Goal: Task Accomplishment & Management: Manage account settings

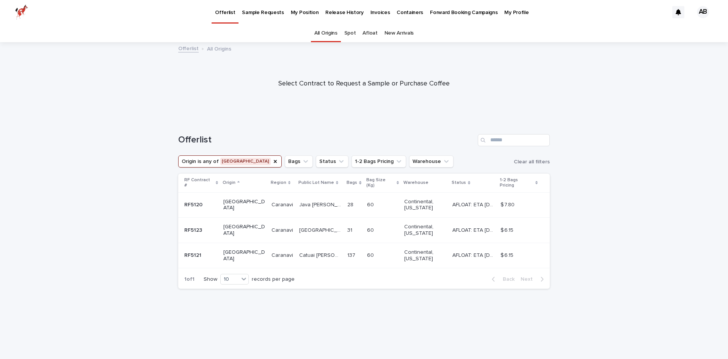
click at [308, 250] on p "Catuai [PERSON_NAME]" at bounding box center [321, 254] width 44 height 8
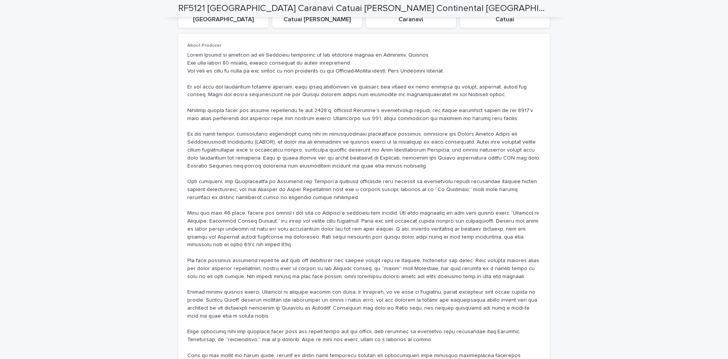
scroll to position [453, 0]
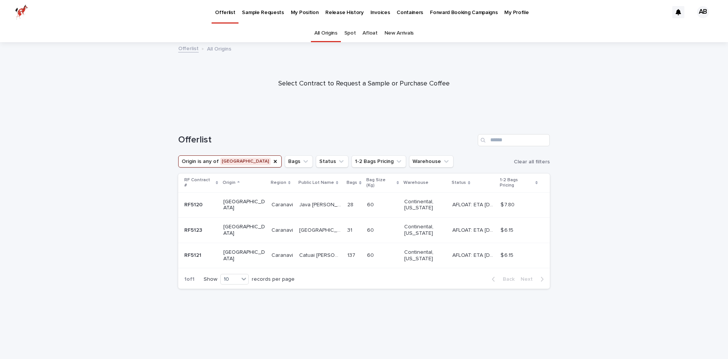
click at [347, 229] on div "31 31" at bounding box center [353, 230] width 13 height 13
click at [272, 200] on p "Caranavi" at bounding box center [283, 204] width 23 height 8
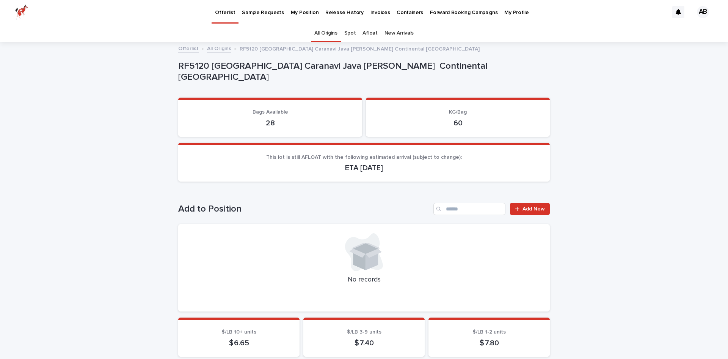
click at [348, 168] on p "ETA [DATE]" at bounding box center [364, 167] width 354 height 9
click at [275, 117] on div "28" at bounding box center [270, 122] width 166 height 11
click at [529, 208] on span "Add New" at bounding box center [534, 208] width 22 height 5
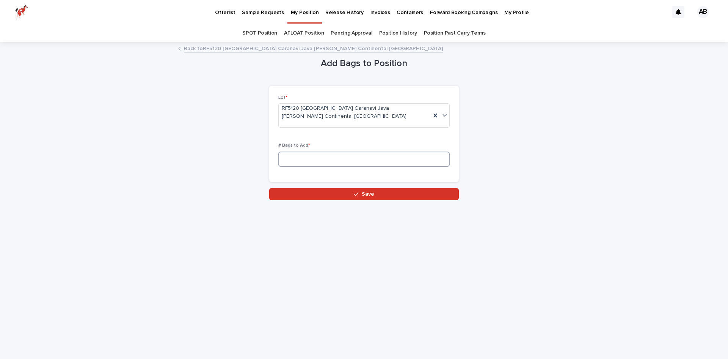
click at [329, 153] on input at bounding box center [363, 158] width 171 height 15
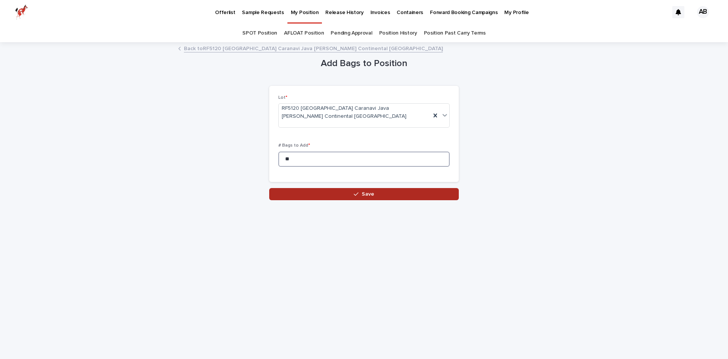
type input "**"
click at [355, 191] on icon "button" at bounding box center [356, 193] width 5 height 5
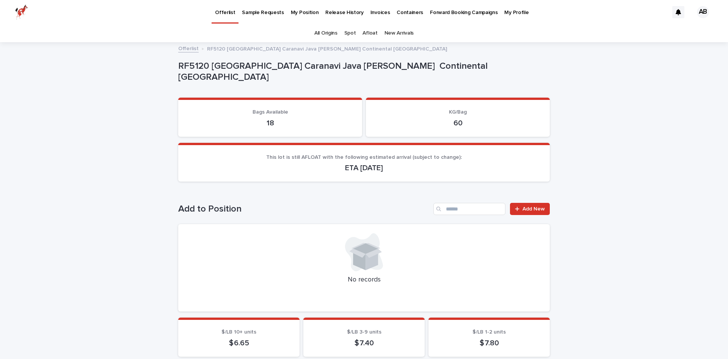
click at [291, 13] on p "My Position" at bounding box center [305, 8] width 28 height 16
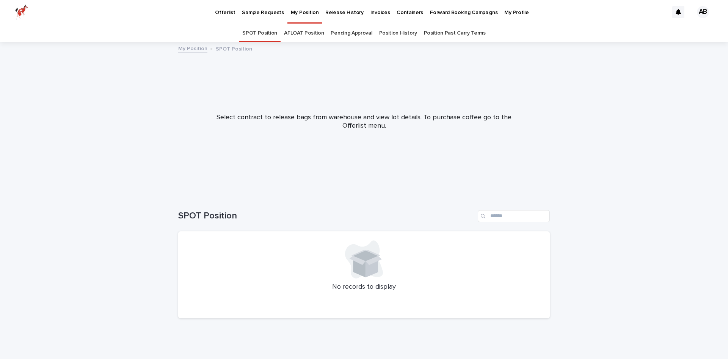
click at [266, 13] on p "Sample Requests" at bounding box center [263, 8] width 42 height 16
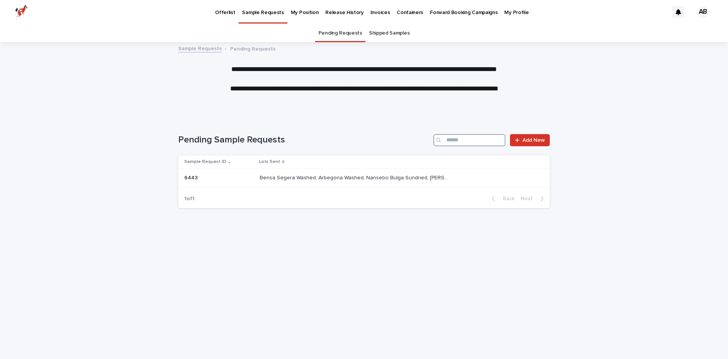
click at [485, 142] on input "Search" at bounding box center [470, 140] width 72 height 12
type input "*******"
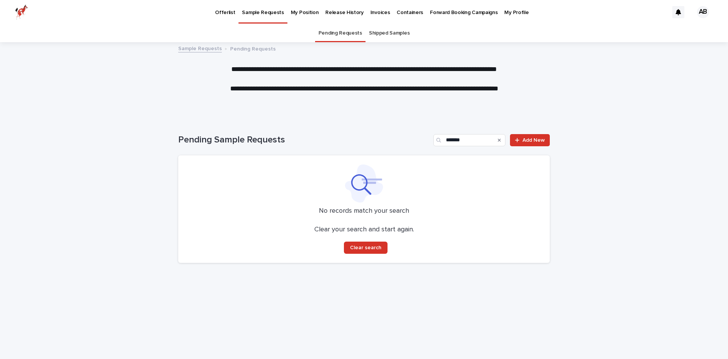
click at [218, 13] on p "Offerlist" at bounding box center [225, 8] width 20 height 16
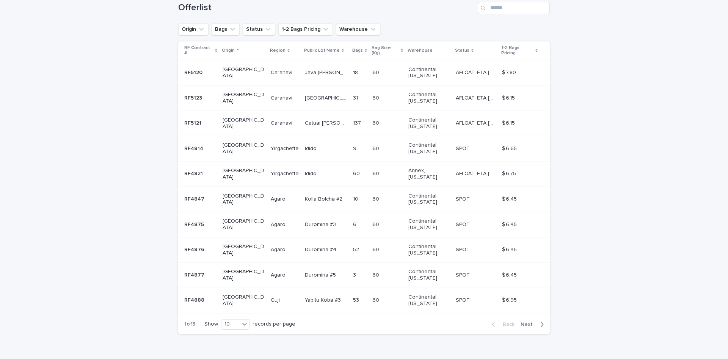
scroll to position [139, 0]
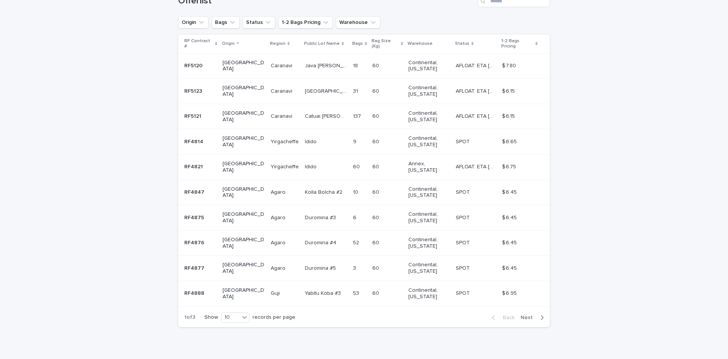
click at [235, 63] on div "[GEOGRAPHIC_DATA]" at bounding box center [244, 66] width 42 height 19
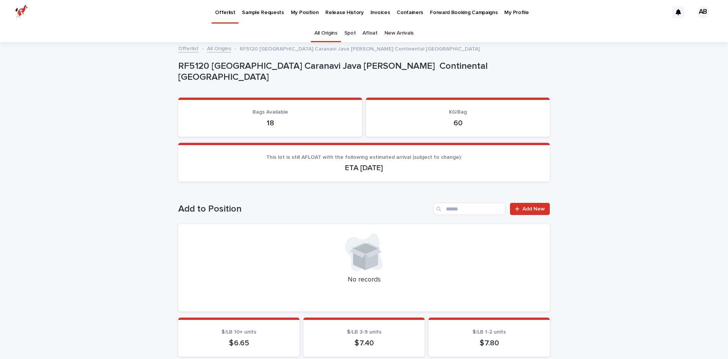
click at [229, 14] on p "Offerlist" at bounding box center [225, 8] width 20 height 16
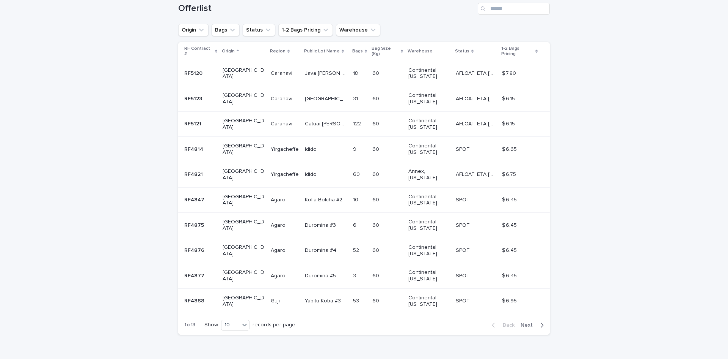
scroll to position [139, 0]
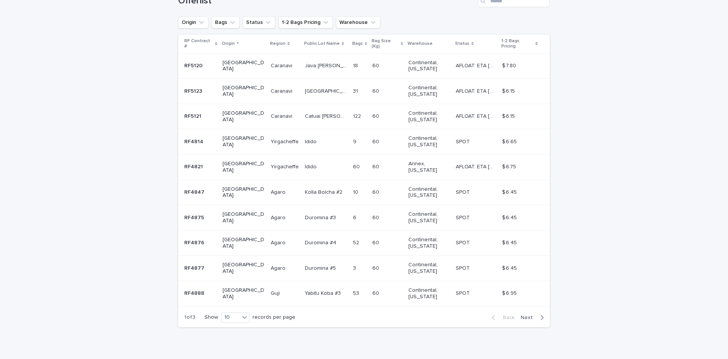
click at [244, 60] on p "[GEOGRAPHIC_DATA]" at bounding box center [244, 66] width 42 height 13
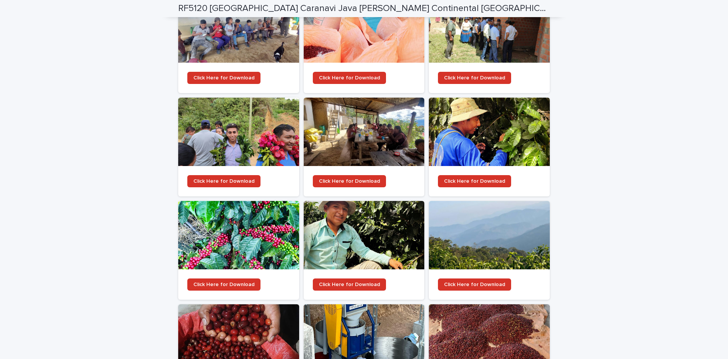
scroll to position [1221, 0]
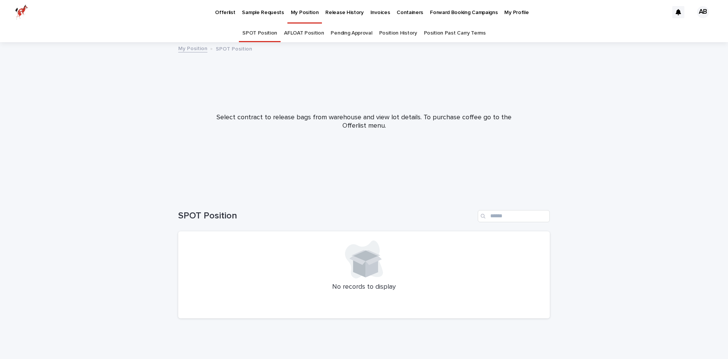
click at [346, 16] on link "Release History" at bounding box center [344, 12] width 45 height 24
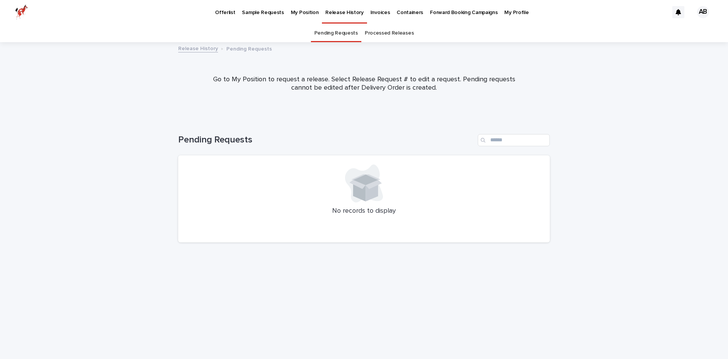
click at [397, 13] on p "Containers" at bounding box center [410, 8] width 27 height 16
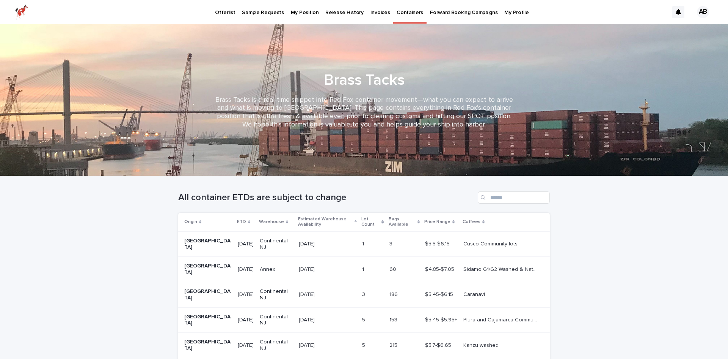
click at [374, 10] on p "Invoices" at bounding box center [381, 8] width 20 height 16
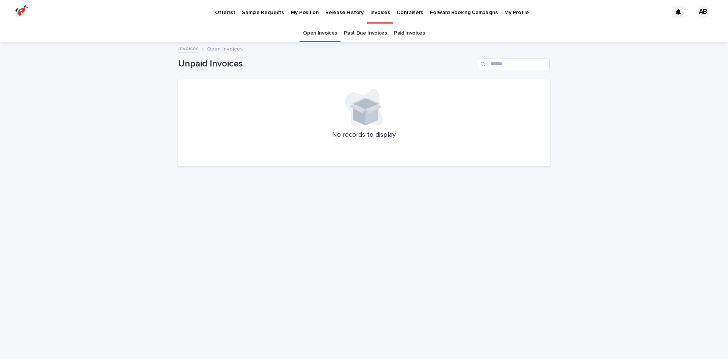
click at [328, 16] on link "Release History" at bounding box center [344, 12] width 45 height 24
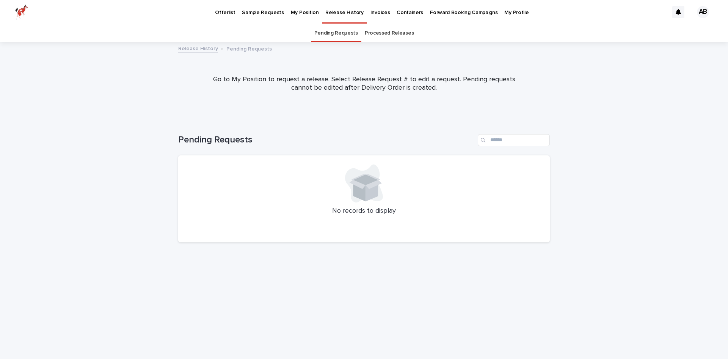
click at [301, 16] on link "My Position" at bounding box center [305, 12] width 35 height 24
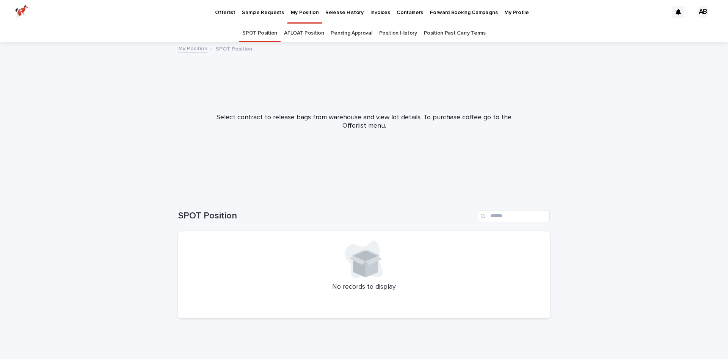
click at [308, 35] on link "AFLOAT Position" at bounding box center [304, 33] width 40 height 18
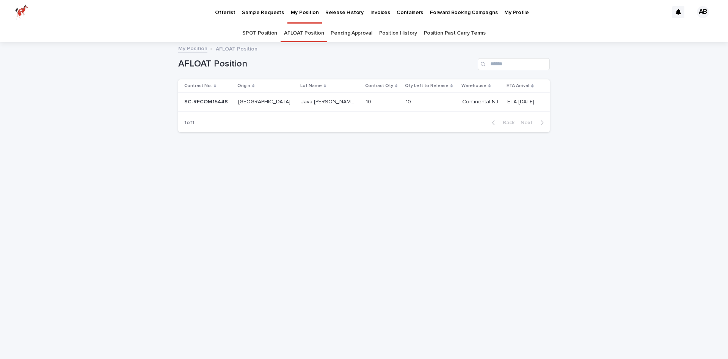
click at [406, 103] on p at bounding box center [419, 102] width 27 height 6
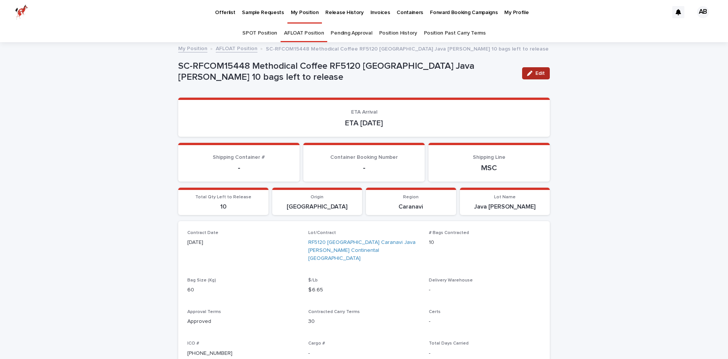
click at [546, 72] on button "Edit" at bounding box center [536, 73] width 28 height 12
click at [454, 58] on div "SC-RFCOM15448 Methodical Coffee RF5120 Bolivia Java Rosita 10 bags left to rele…" at bounding box center [327, 70] width 299 height 24
click at [453, 61] on p "SC-RFCOM15448 Methodical Coffee RF5120 Bolivia Java Rosita 10 bags left to rele…" at bounding box center [327, 70] width 299 height 22
click at [222, 203] on p "10" at bounding box center [223, 206] width 81 height 7
click at [534, 67] on button "Save" at bounding box center [534, 73] width 32 height 12
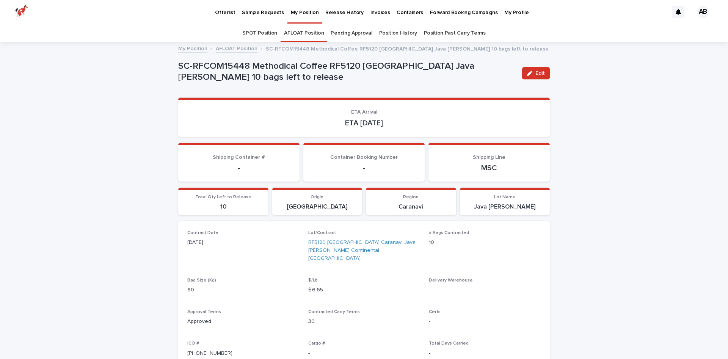
click at [357, 32] on link "Pending Approval" at bounding box center [351, 33] width 41 height 18
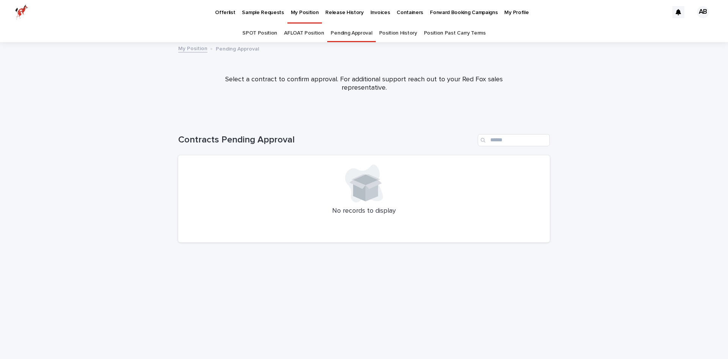
click at [317, 35] on link "AFLOAT Position" at bounding box center [304, 33] width 40 height 18
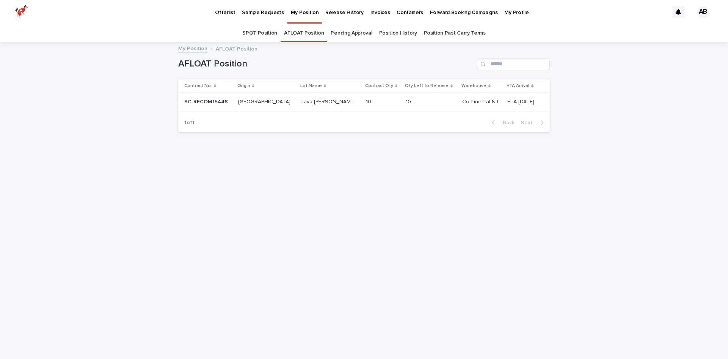
click at [306, 102] on p at bounding box center [328, 102] width 54 height 6
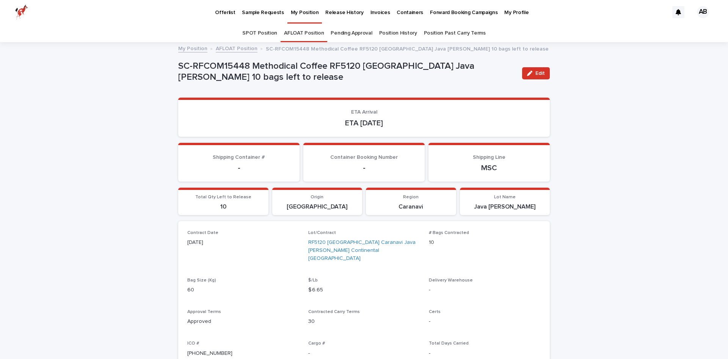
click at [217, 12] on p "Offerlist" at bounding box center [225, 8] width 20 height 16
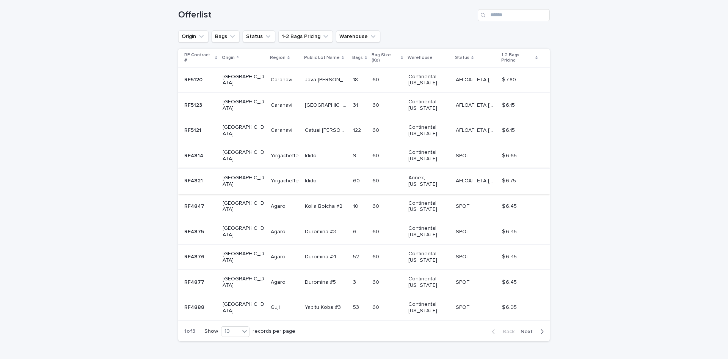
scroll to position [139, 0]
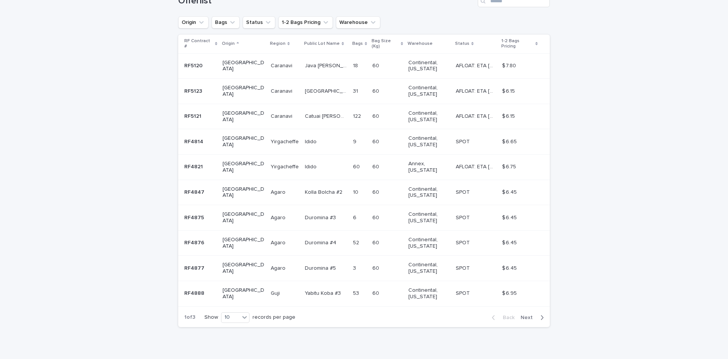
click at [532, 314] on span "Next" at bounding box center [529, 316] width 17 height 5
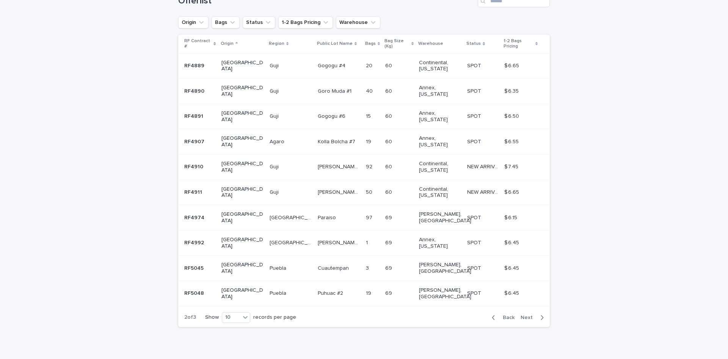
scroll to position [101, 0]
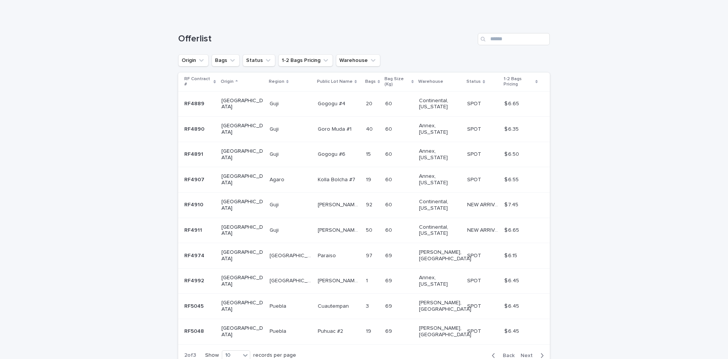
click at [529, 352] on span "Next" at bounding box center [529, 354] width 17 height 5
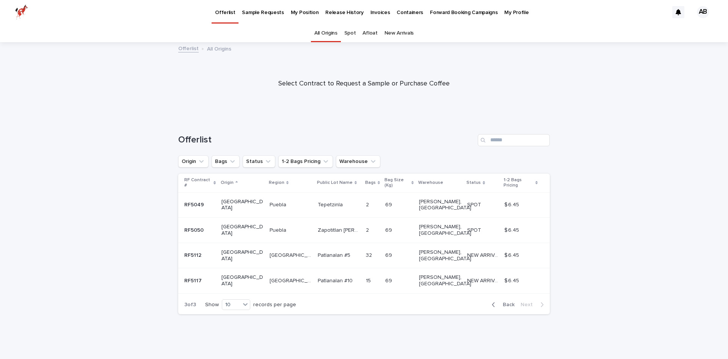
click at [505, 302] on span "Back" at bounding box center [506, 304] width 16 height 5
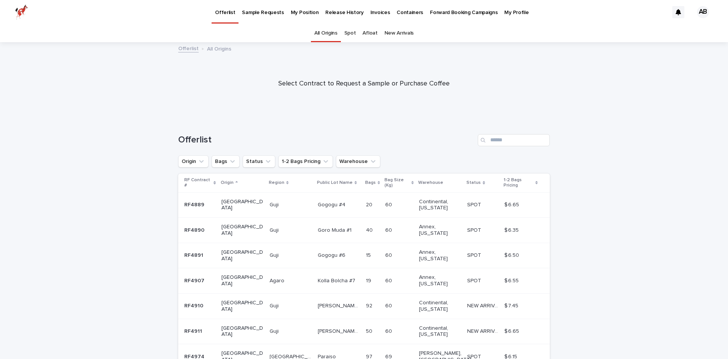
scroll to position [101, 0]
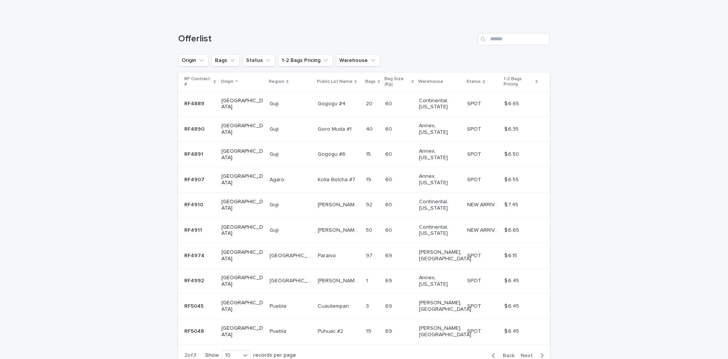
click at [506, 352] on button "Back" at bounding box center [502, 355] width 32 height 7
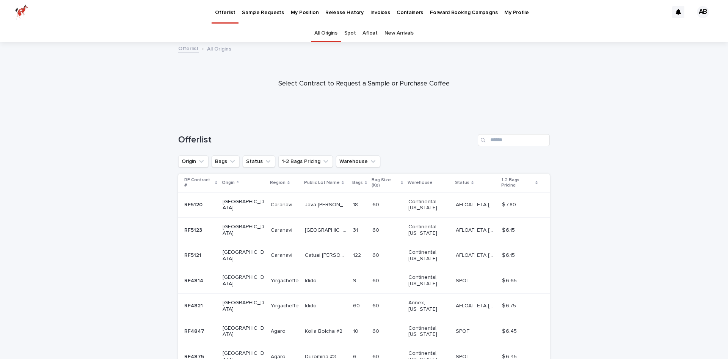
click at [367, 33] on link "Afloat" at bounding box center [370, 33] width 15 height 18
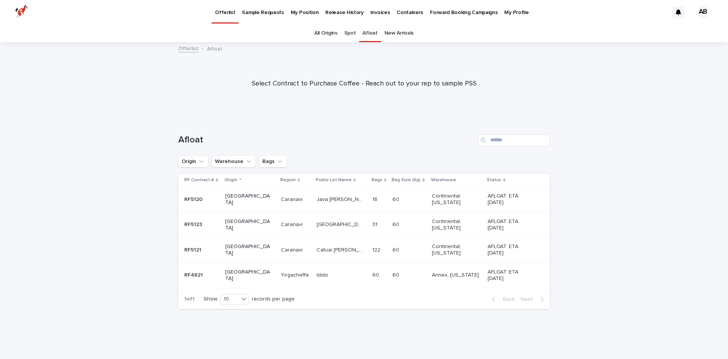
click at [392, 35] on link "New Arrivals" at bounding box center [399, 33] width 29 height 18
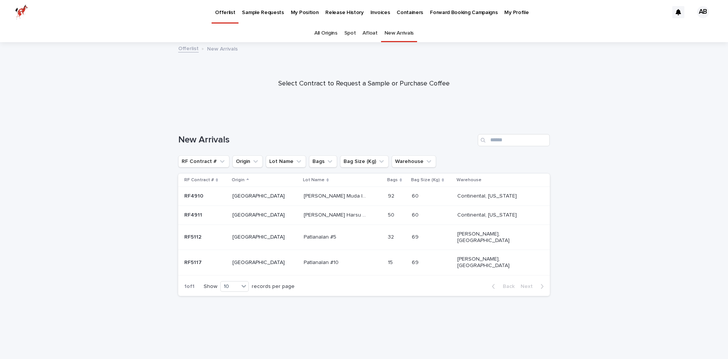
click at [291, 11] on p "My Position" at bounding box center [305, 8] width 28 height 16
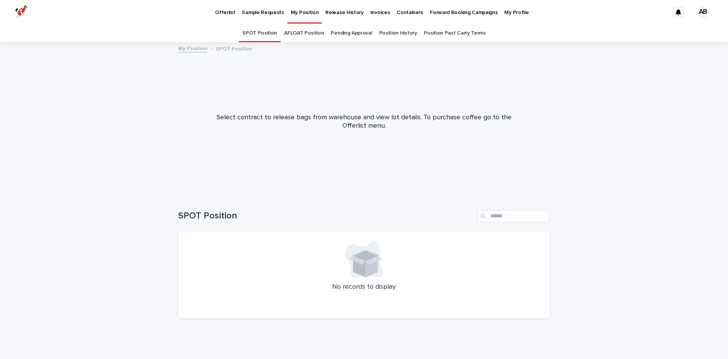
scroll to position [3, 0]
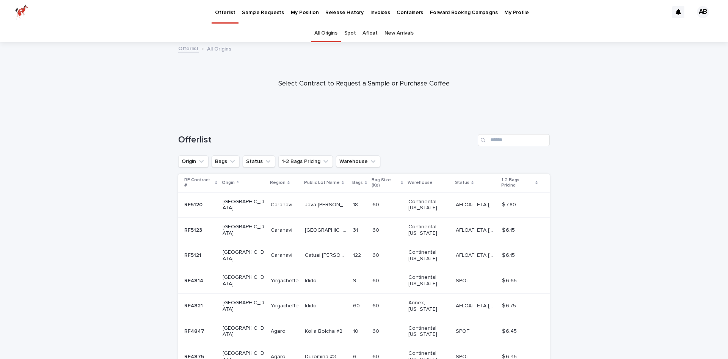
click at [291, 10] on p "My Position" at bounding box center [305, 8] width 28 height 16
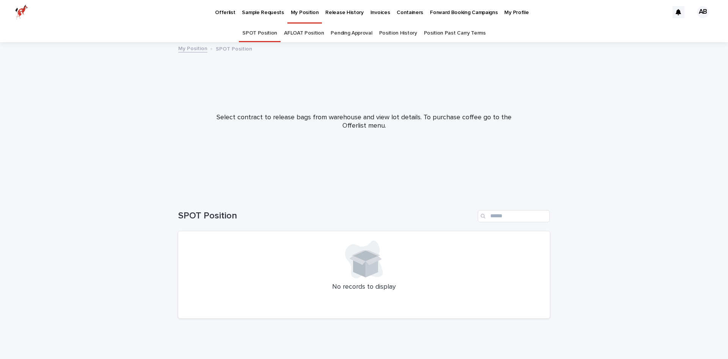
click at [295, 35] on link "AFLOAT Position" at bounding box center [304, 33] width 40 height 18
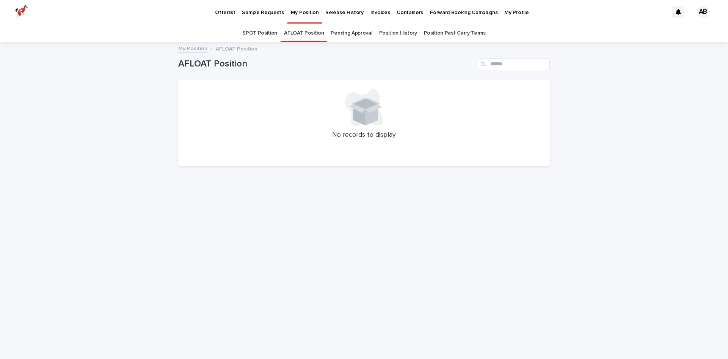
click at [348, 38] on link "Pending Approval" at bounding box center [351, 33] width 41 height 18
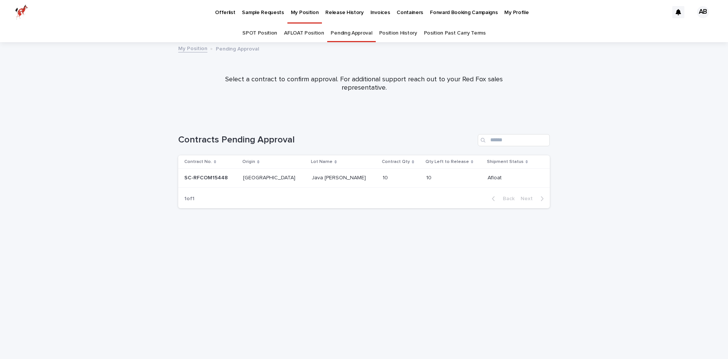
click at [284, 173] on div "Bolivia Bolivia" at bounding box center [274, 177] width 63 height 13
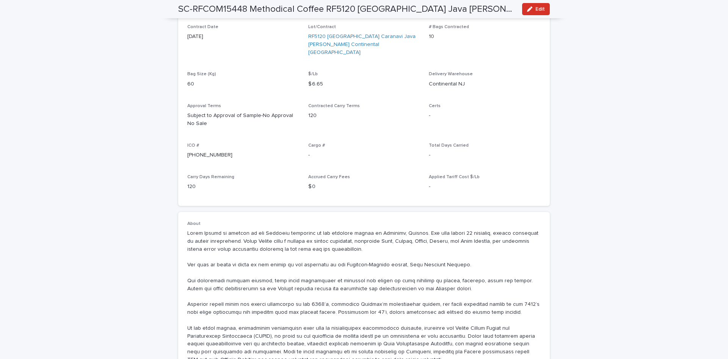
scroll to position [281, 0]
